Goal: Use online tool/utility: Utilize a website feature to perform a specific function

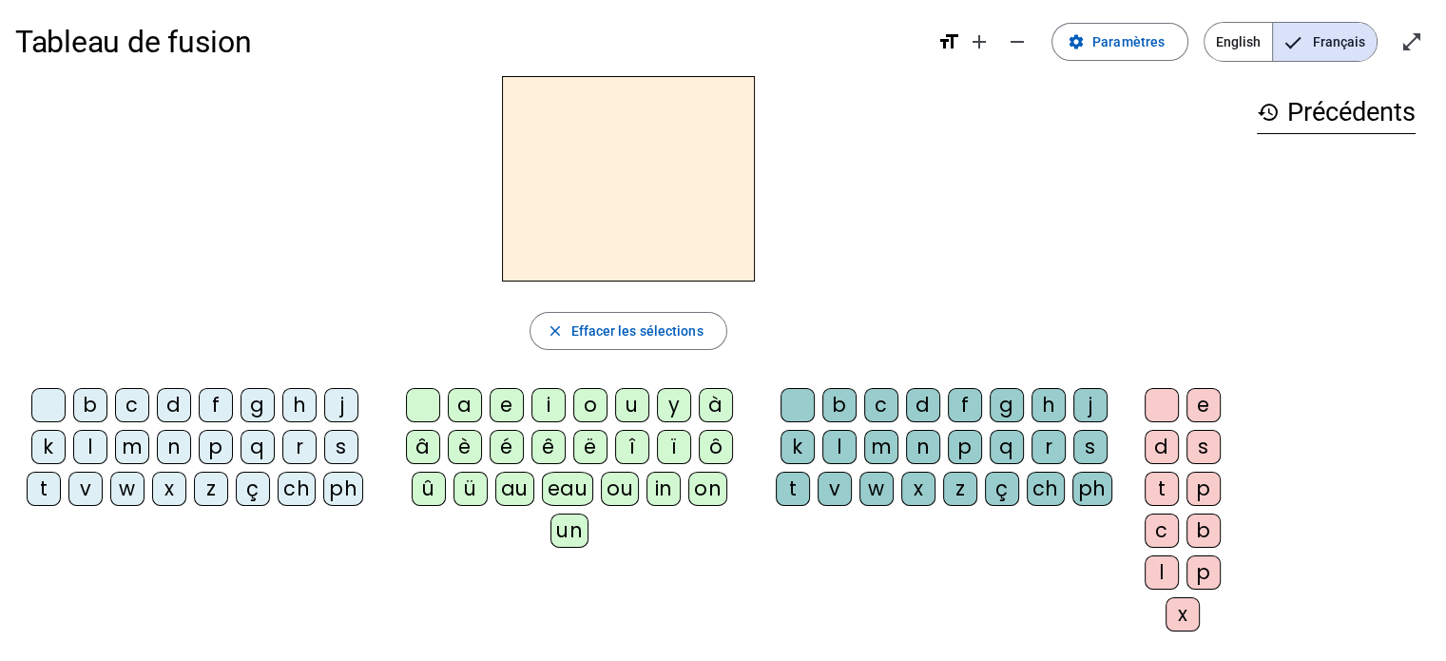
scroll to position [8, 0]
click at [125, 441] on div "m" at bounding box center [132, 447] width 34 height 34
click at [408, 449] on div "â" at bounding box center [423, 447] width 34 height 34
click at [449, 396] on div "a" at bounding box center [465, 405] width 34 height 34
click at [103, 447] on div "l" at bounding box center [90, 447] width 34 height 34
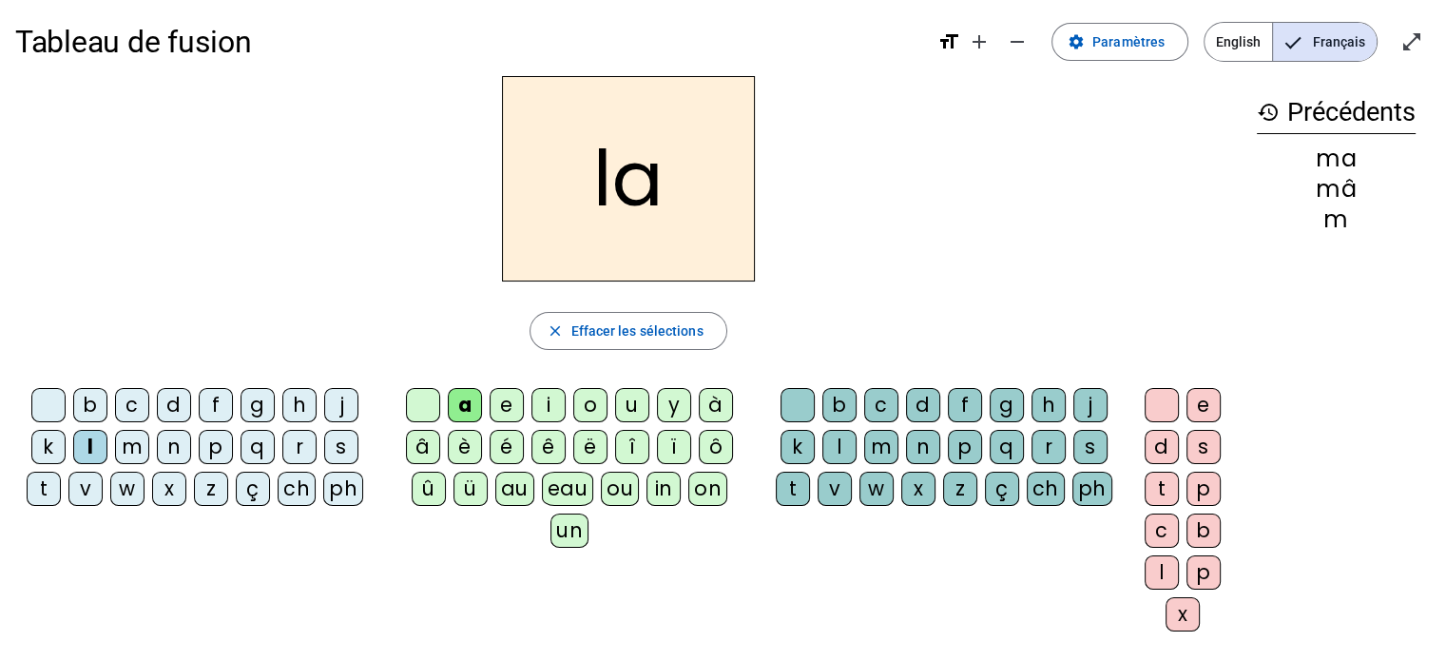
click at [513, 407] on div "e" at bounding box center [507, 405] width 34 height 34
click at [176, 391] on div "d" at bounding box center [174, 405] width 34 height 34
click at [184, 399] on div "d" at bounding box center [174, 405] width 34 height 34
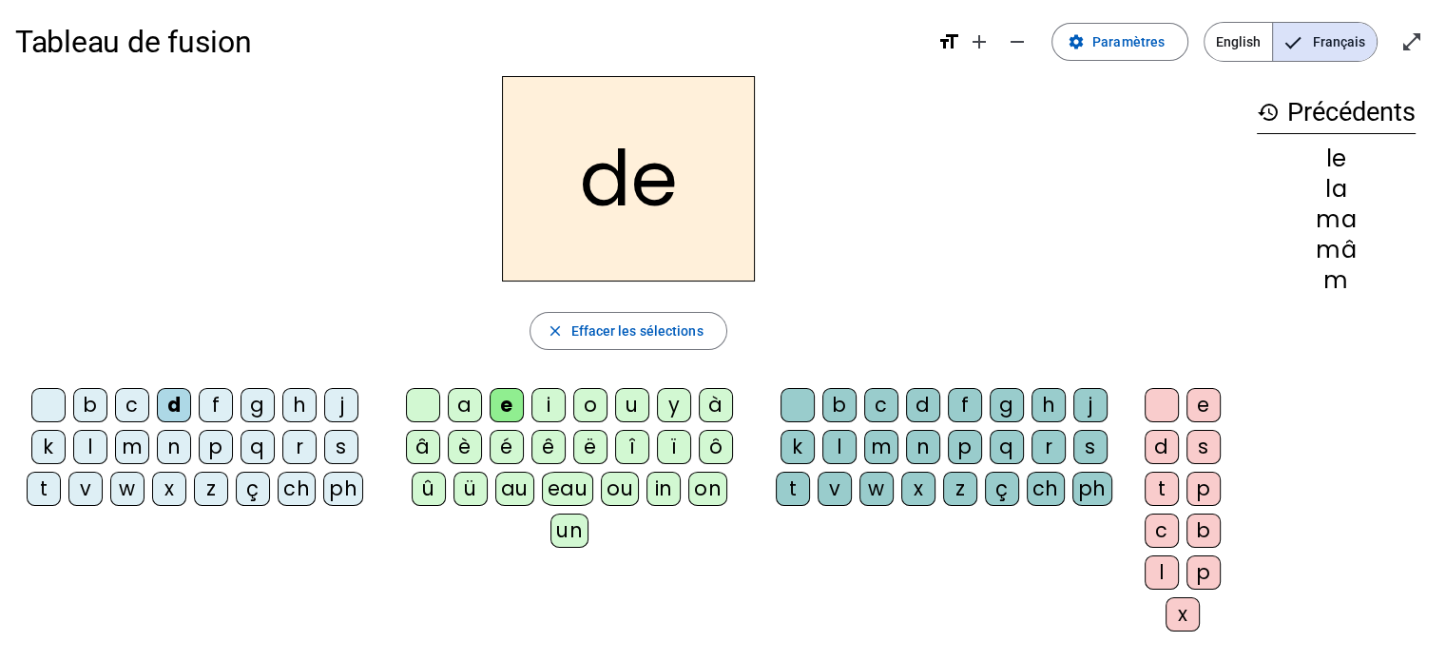
click at [623, 397] on div "u" at bounding box center [632, 405] width 34 height 34
click at [42, 501] on div "t" at bounding box center [44, 489] width 34 height 34
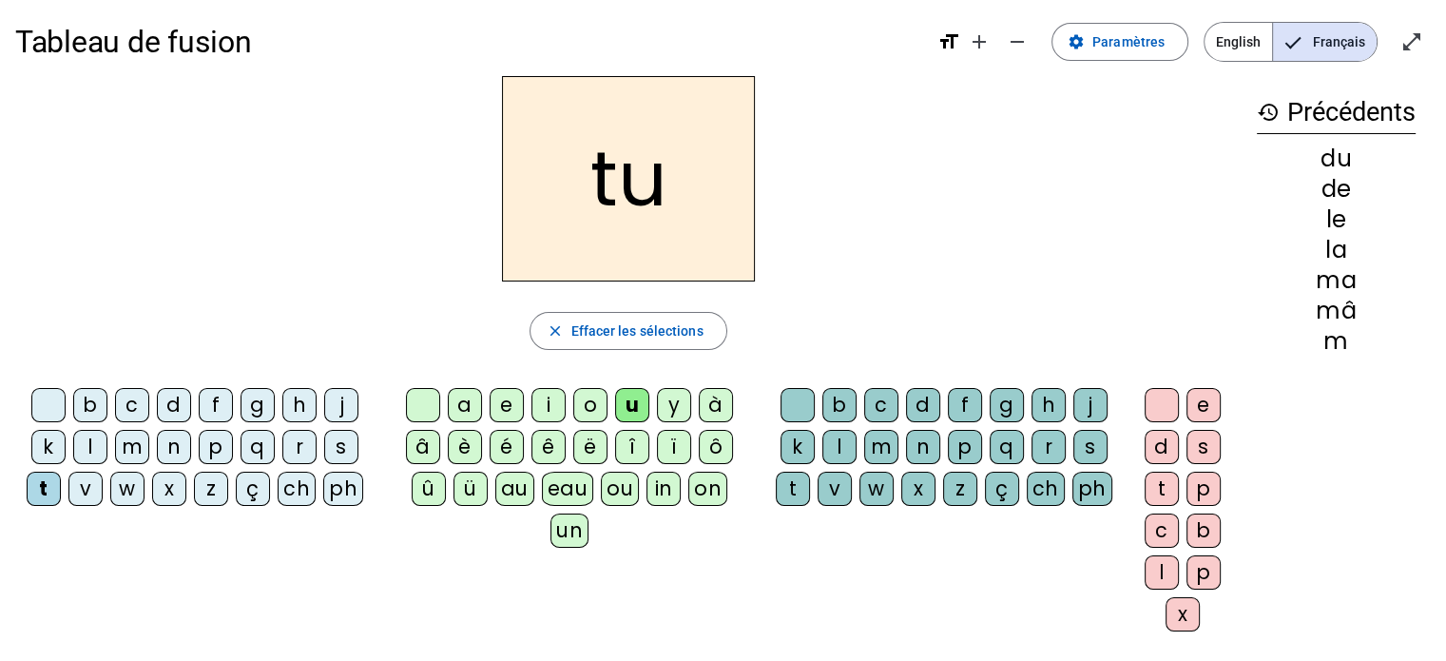
click at [502, 397] on div "e" at bounding box center [507, 405] width 34 height 34
click at [133, 451] on div "m" at bounding box center [132, 447] width 34 height 34
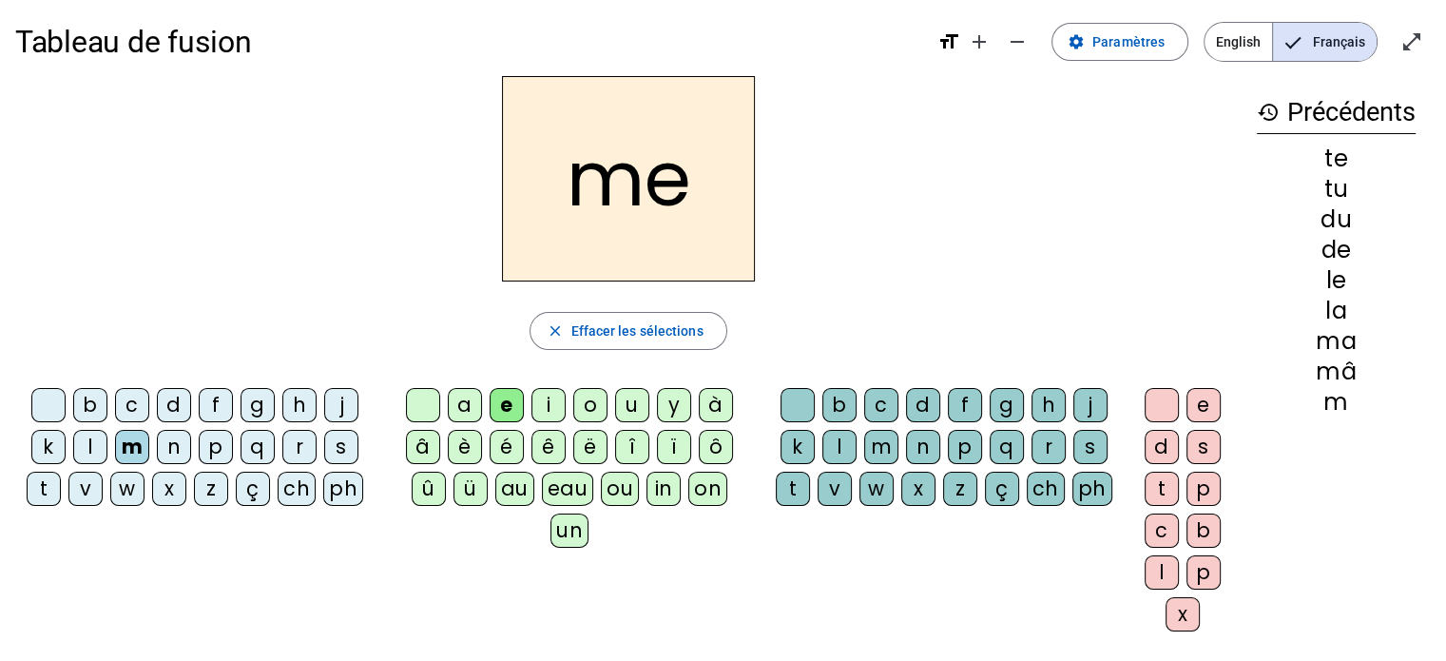
click at [452, 406] on div "a" at bounding box center [465, 405] width 34 height 34
